Goal: Task Accomplishment & Management: Manage account settings

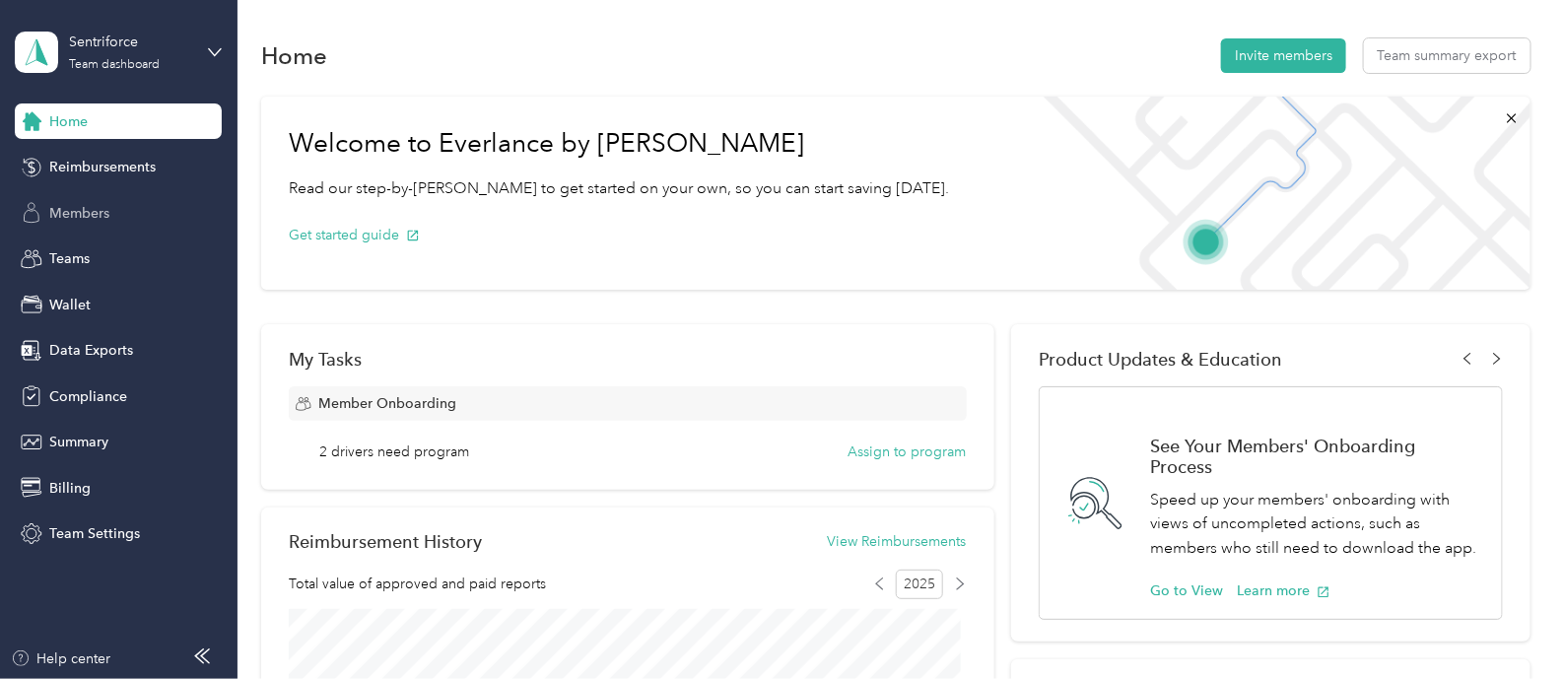
click at [74, 220] on span "Members" at bounding box center [79, 213] width 60 height 21
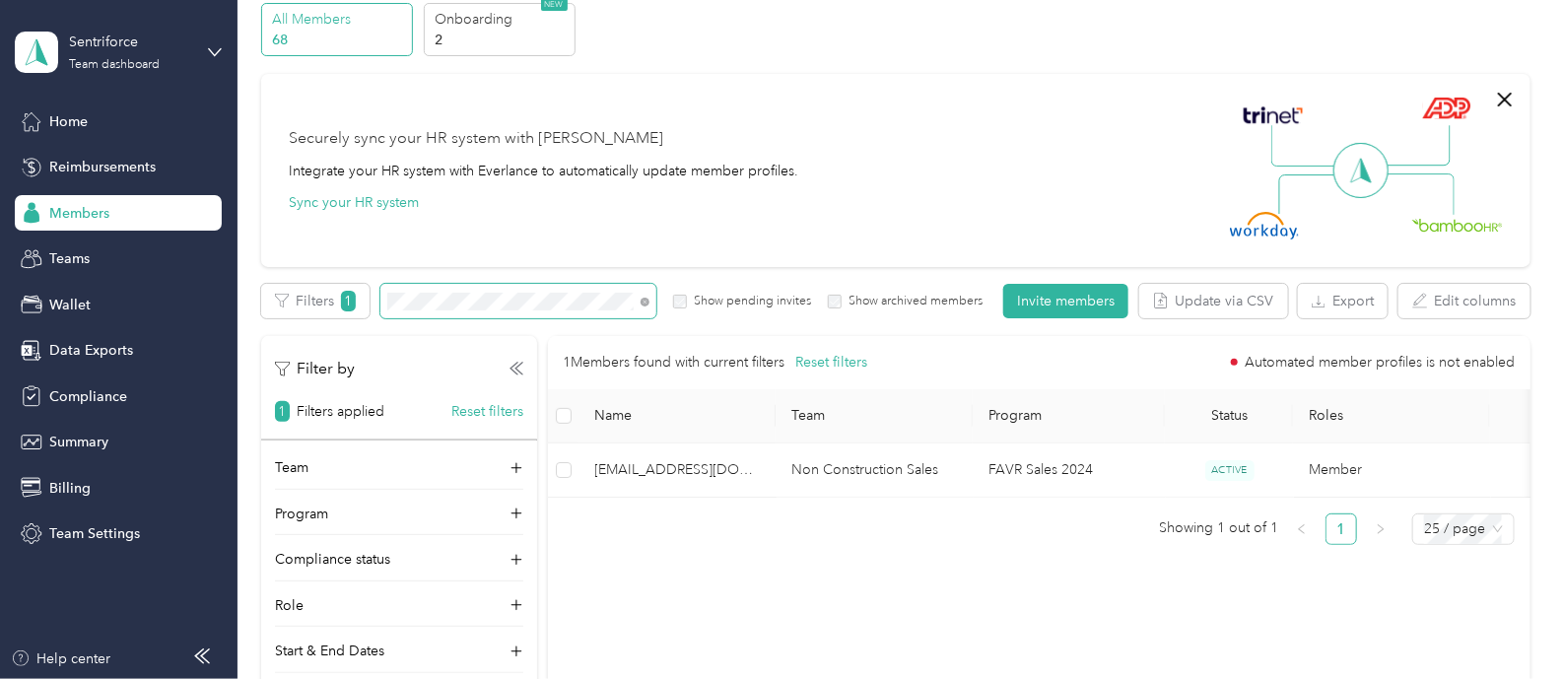
scroll to position [122, 0]
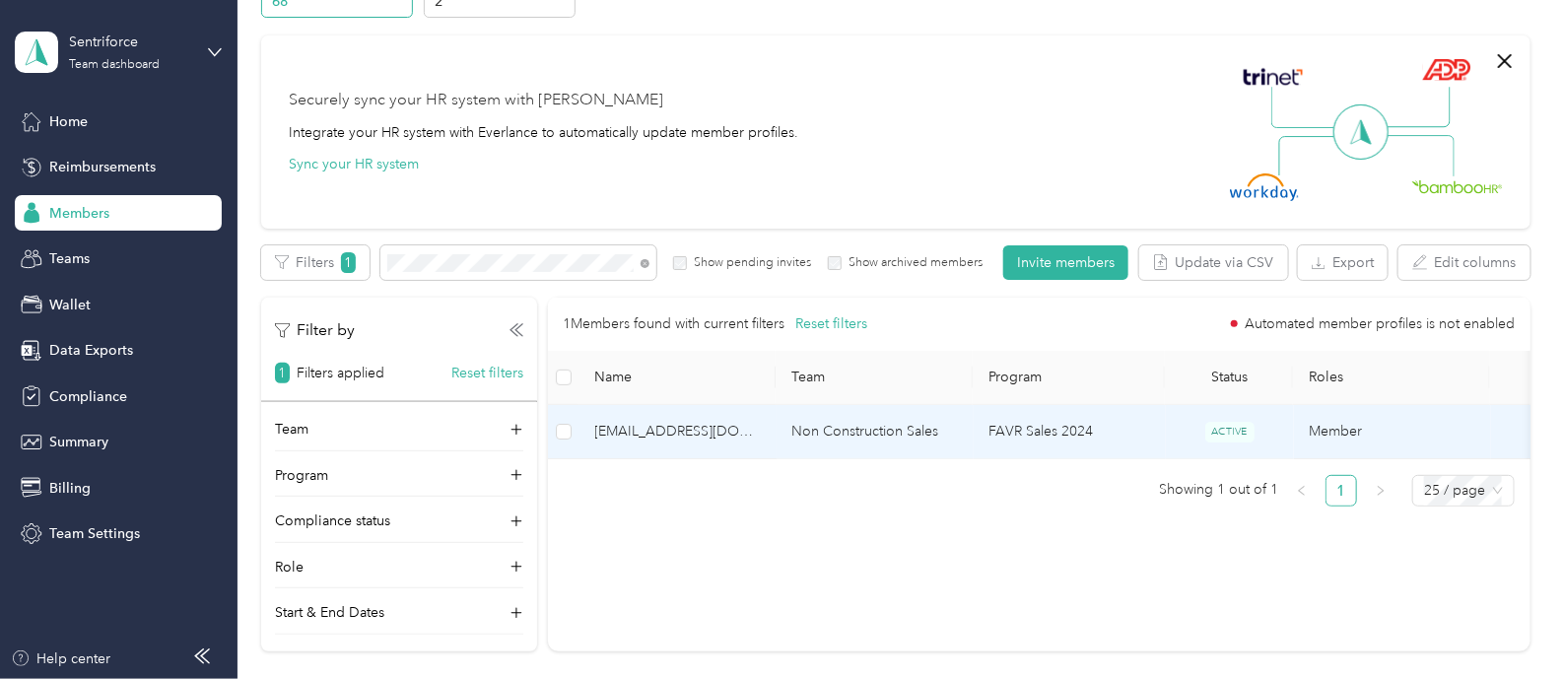
click at [1103, 459] on td "FAVR Sales 2024" at bounding box center [1070, 432] width 192 height 54
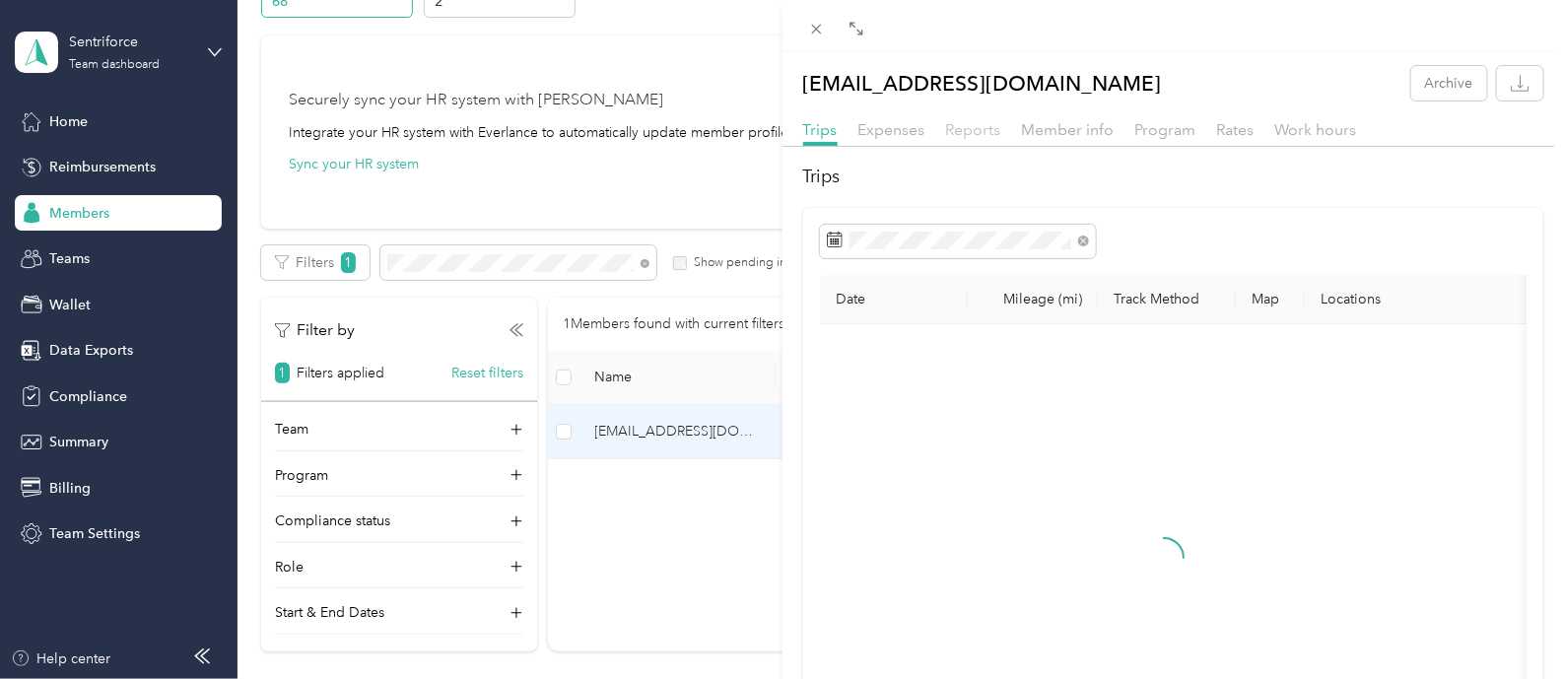
click at [962, 134] on span "Reports" at bounding box center [973, 129] width 55 height 19
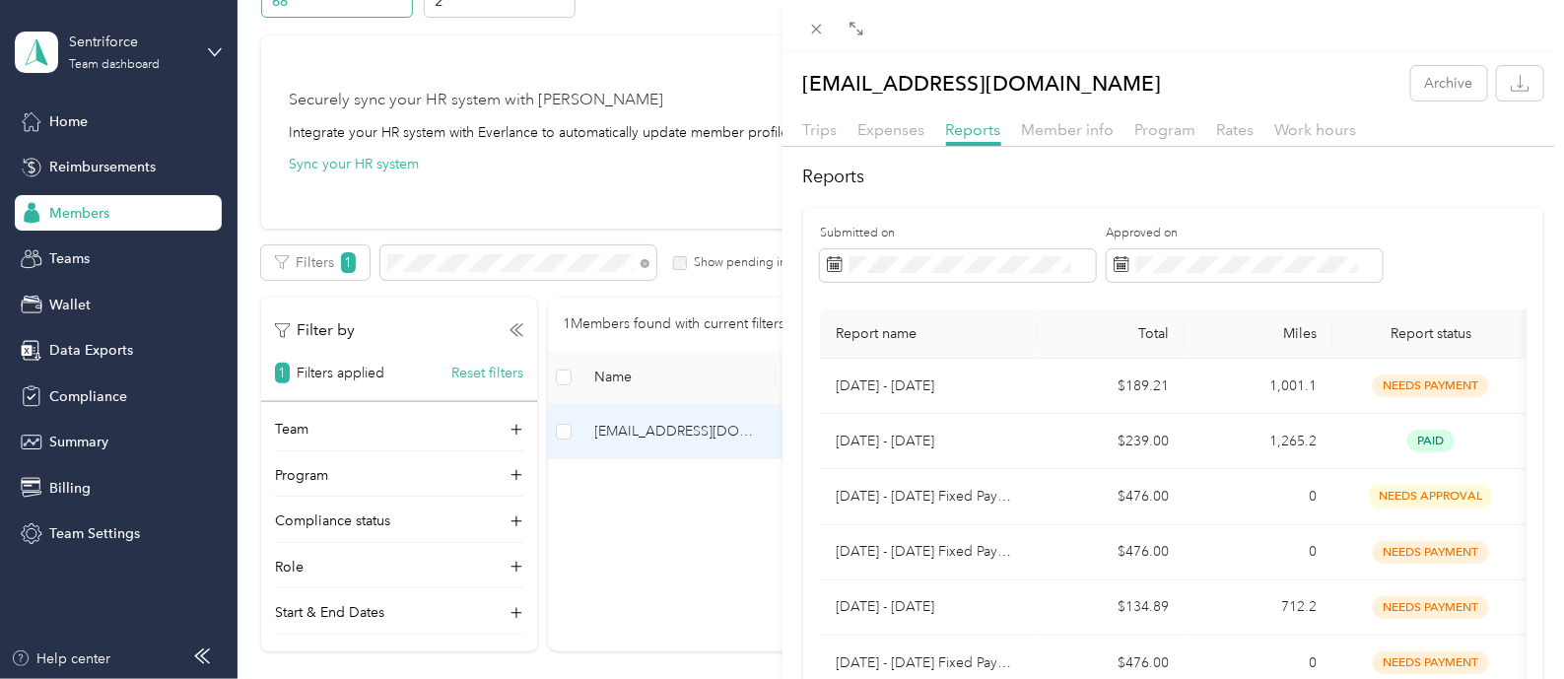
scroll to position [122, 0]
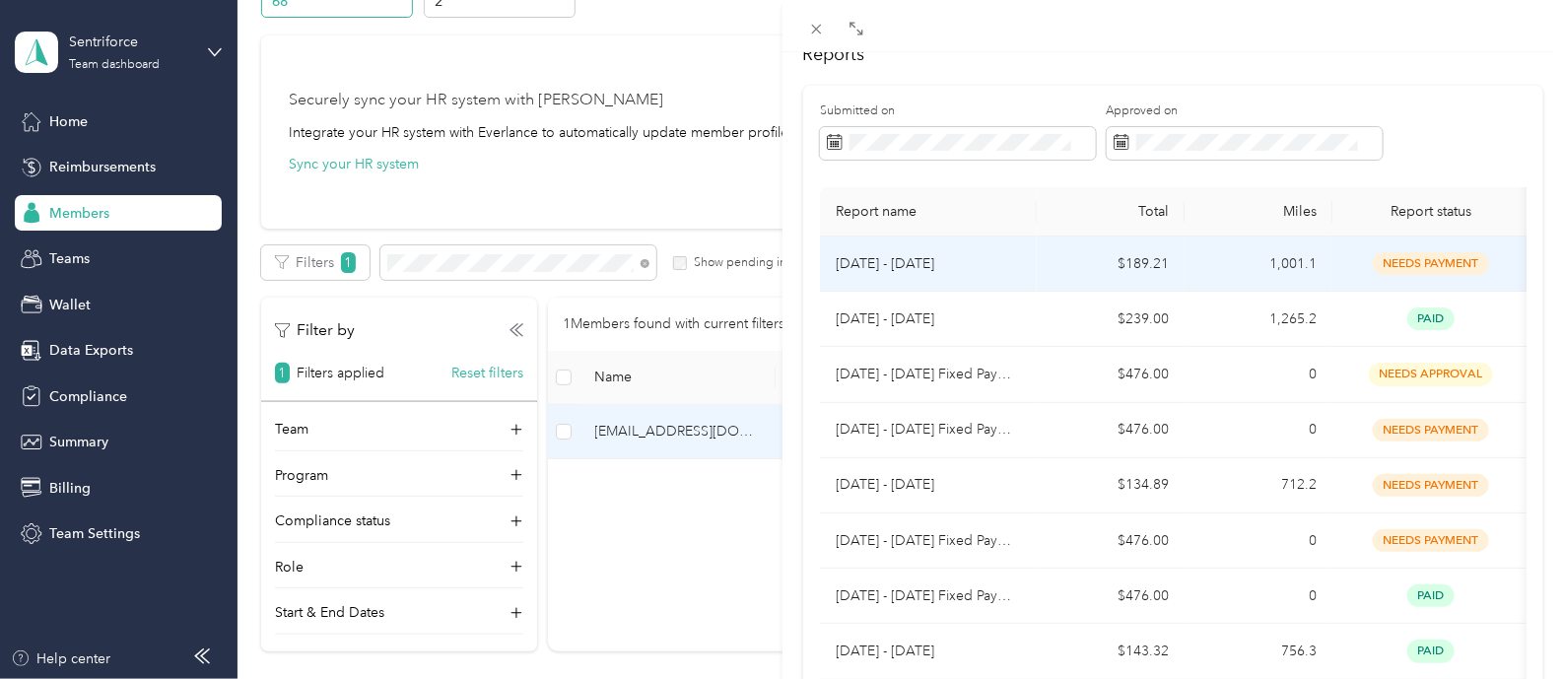
click at [1055, 272] on td "$189.21" at bounding box center [1111, 264] width 148 height 55
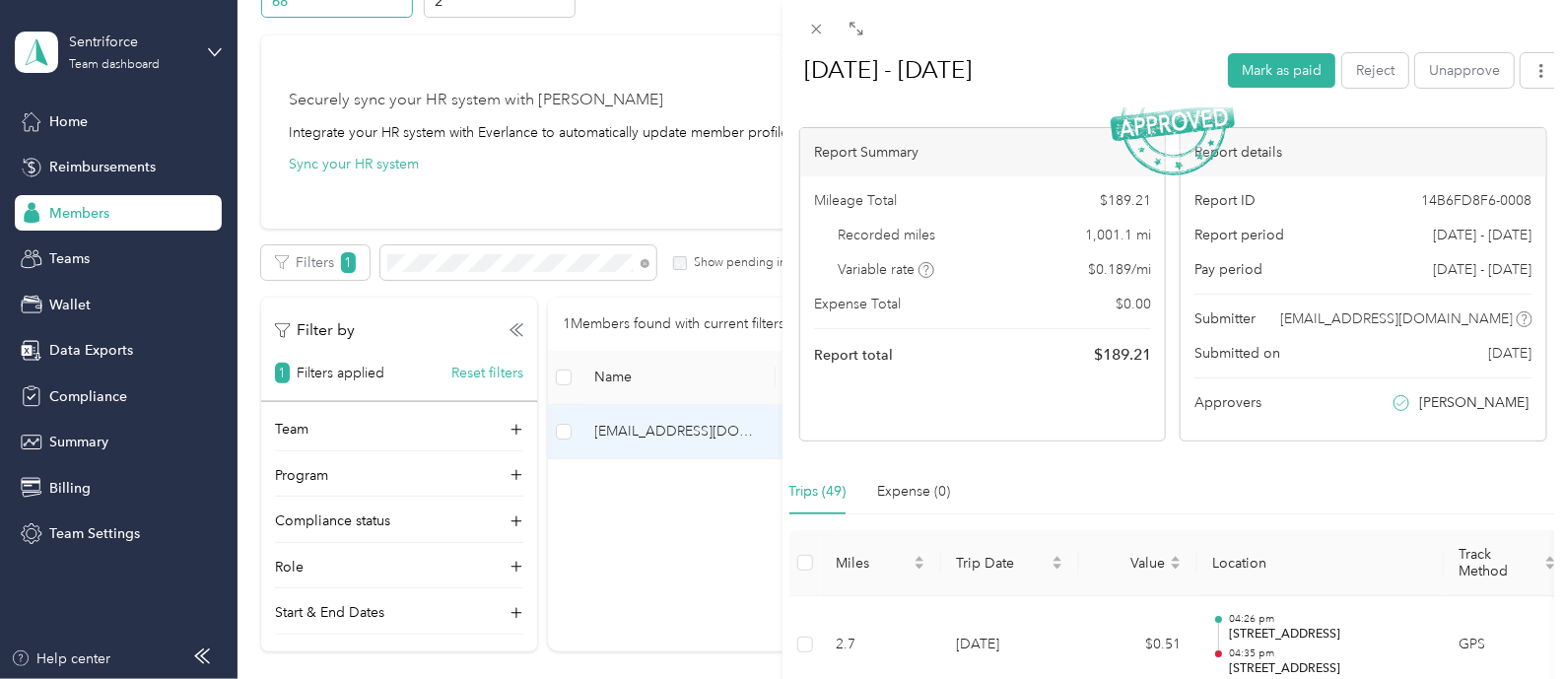
click at [78, 134] on div "BACK [EMAIL_ADDRESS][DOMAIN_NAME] Reports [DATE] - [DATE] [DATE] - [DATE] Mark …" at bounding box center [782, 339] width 1564 height 679
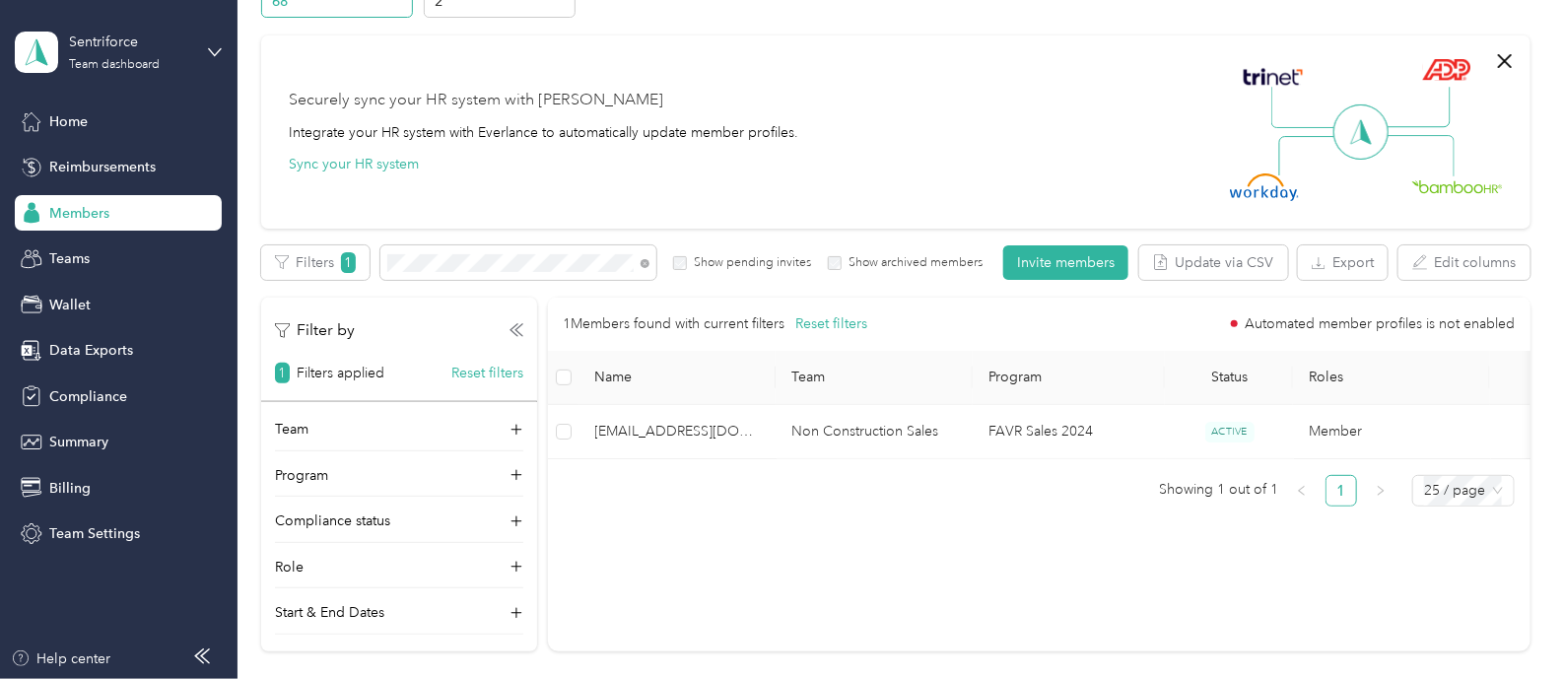
click at [78, 122] on div at bounding box center [782, 339] width 1564 height 679
click at [78, 122] on span "Home" at bounding box center [68, 121] width 38 height 21
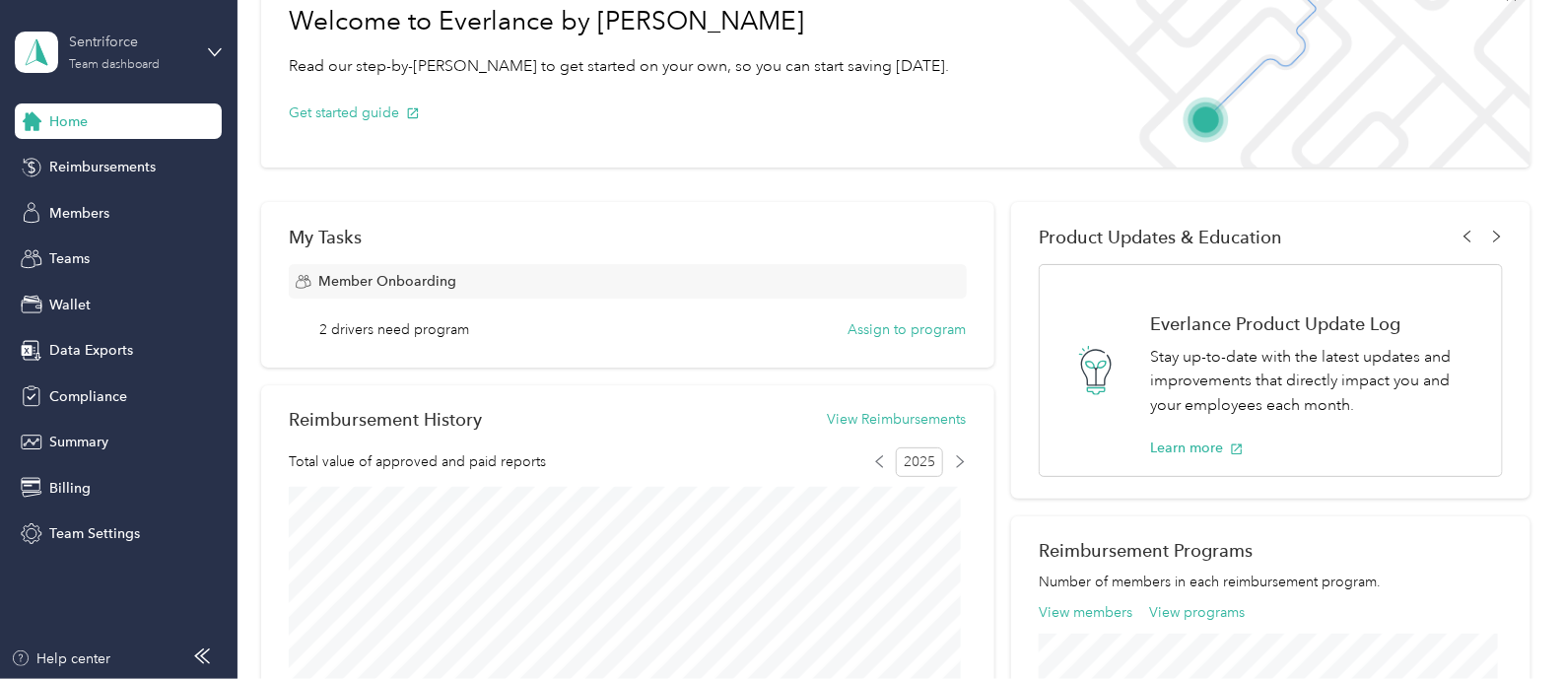
click at [168, 61] on div "Sentriforce Team dashboard" at bounding box center [130, 51] width 123 height 39
click at [99, 247] on div "Log out" at bounding box center [71, 252] width 76 height 21
